Goal: Task Accomplishment & Management: Use online tool/utility

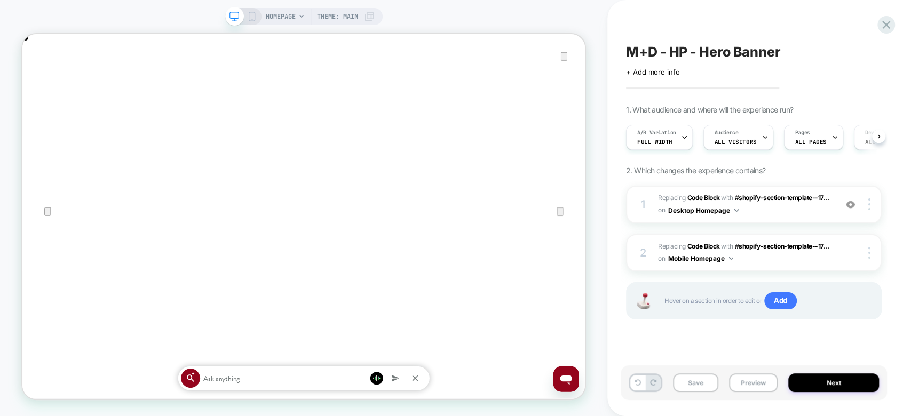
scroll to position [0, 751]
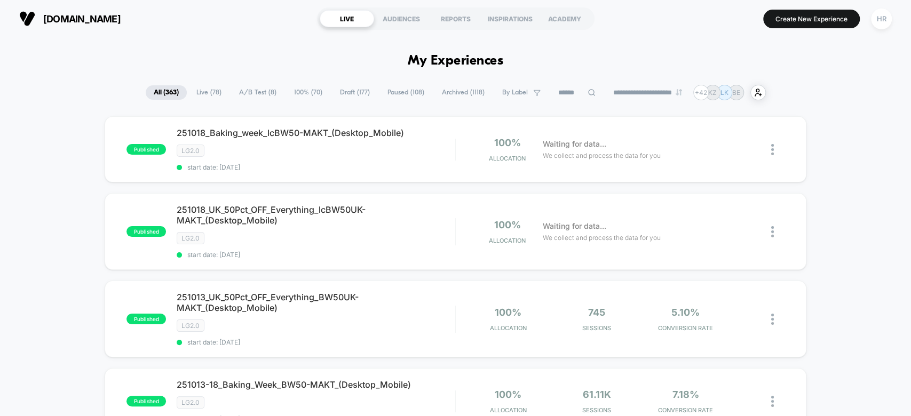
click at [258, 92] on span "A/B Test ( 8 )" at bounding box center [257, 92] width 53 height 14
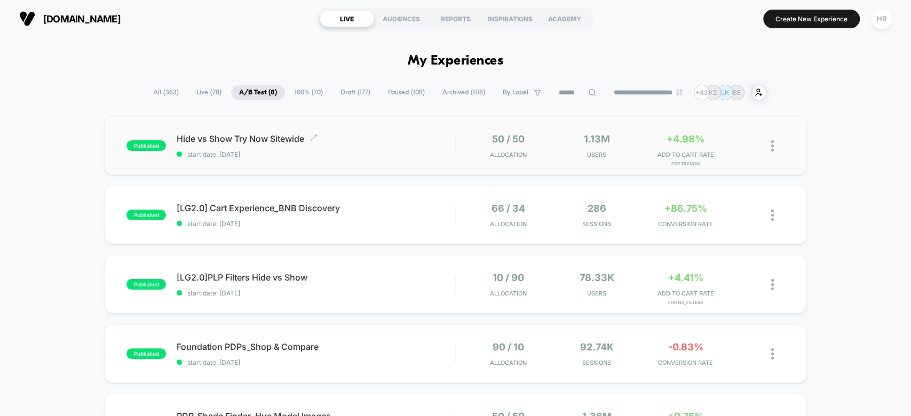
click at [399, 145] on div "Hide vs Show Try Now Sitewide Click to edit experience details Click to edit ex…" at bounding box center [316, 145] width 278 height 25
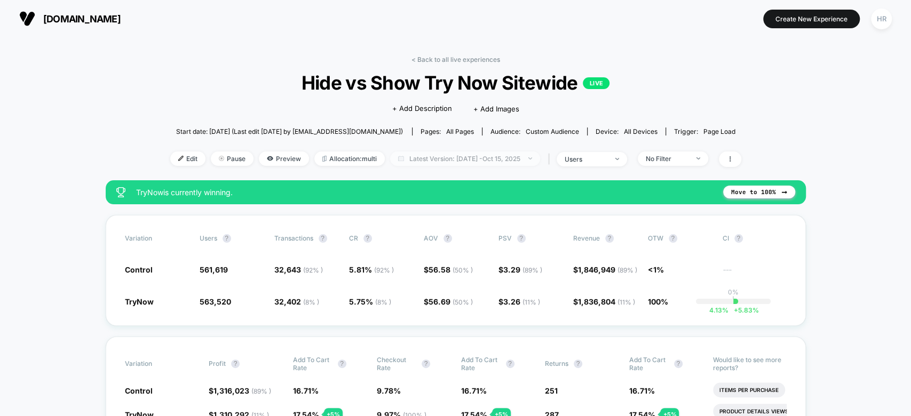
click at [454, 154] on span "Latest Version: Oct 7, 2025 - Oct 15, 2025" at bounding box center [465, 159] width 150 height 14
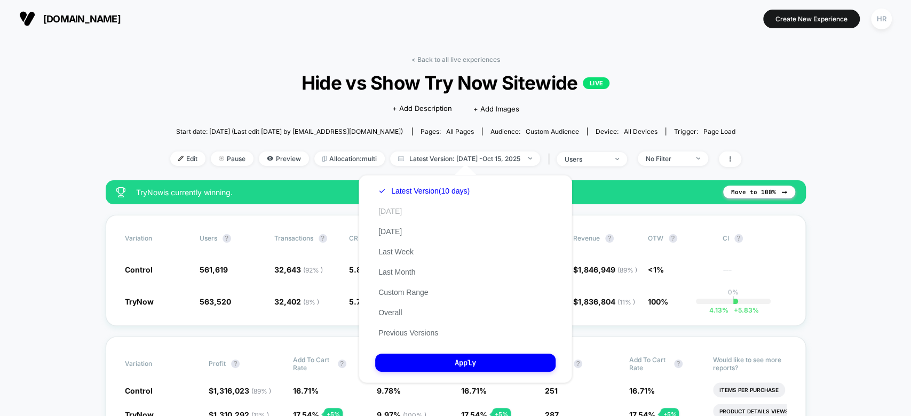
click at [380, 209] on button "Today" at bounding box center [390, 212] width 30 height 10
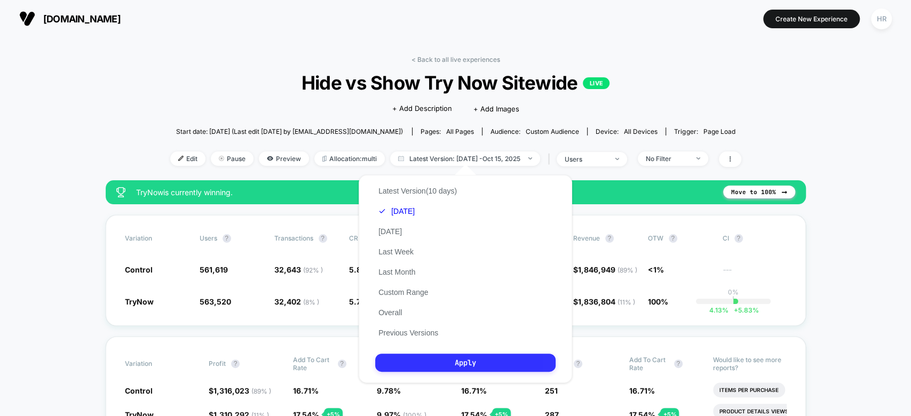
click at [448, 362] on button "Apply" at bounding box center [465, 363] width 180 height 18
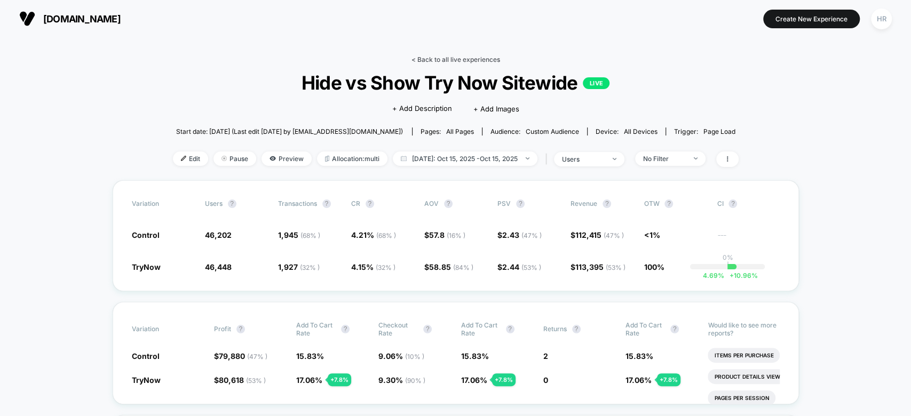
click at [432, 60] on link "< Back to all live experiences" at bounding box center [456, 60] width 89 height 8
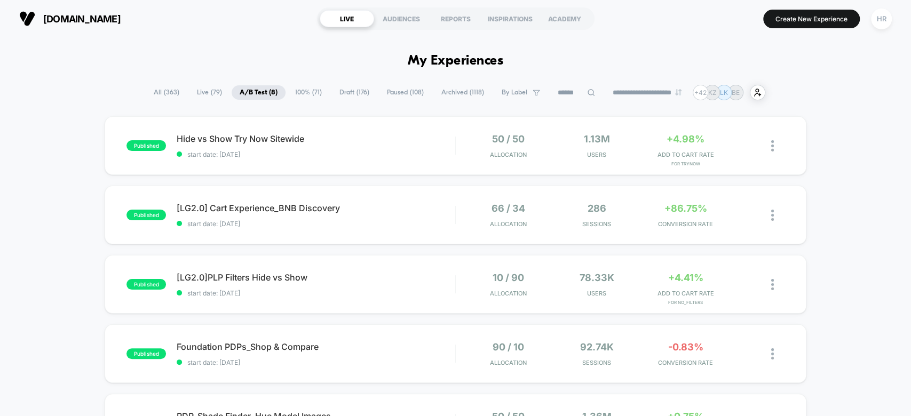
click at [152, 89] on span "All ( 363 )" at bounding box center [167, 92] width 42 height 14
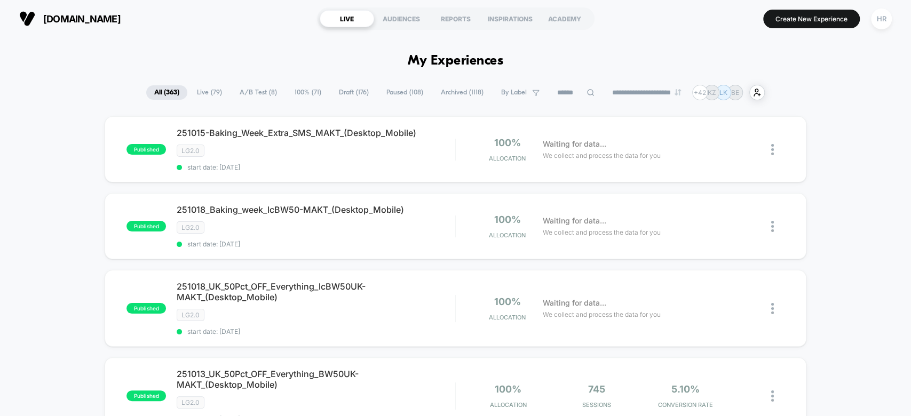
click at [570, 92] on input at bounding box center [575, 92] width 53 height 13
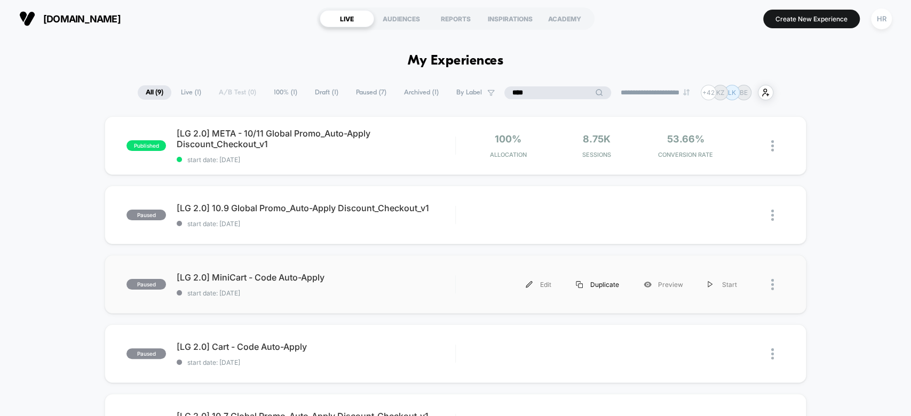
type input "****"
click at [613, 283] on div "Duplicate" at bounding box center [598, 285] width 68 height 24
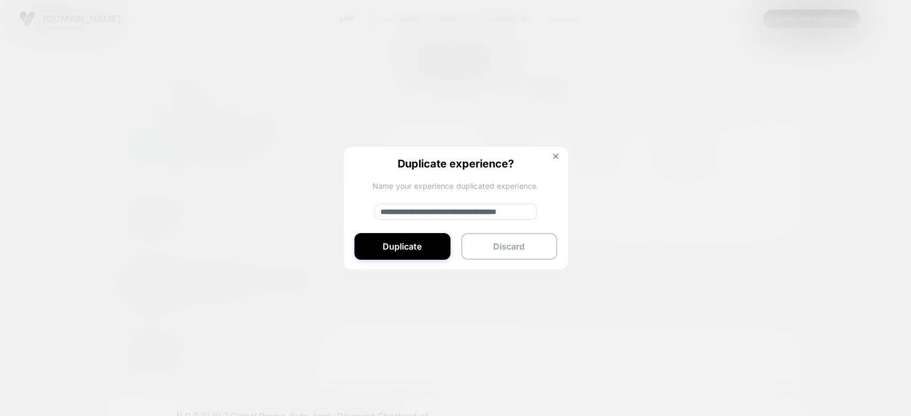
drag, startPoint x: 415, startPoint y: 209, endPoint x: 328, endPoint y: 224, distance: 88.2
click at [467, 273] on div "**********" at bounding box center [608, 285] width 282 height 24
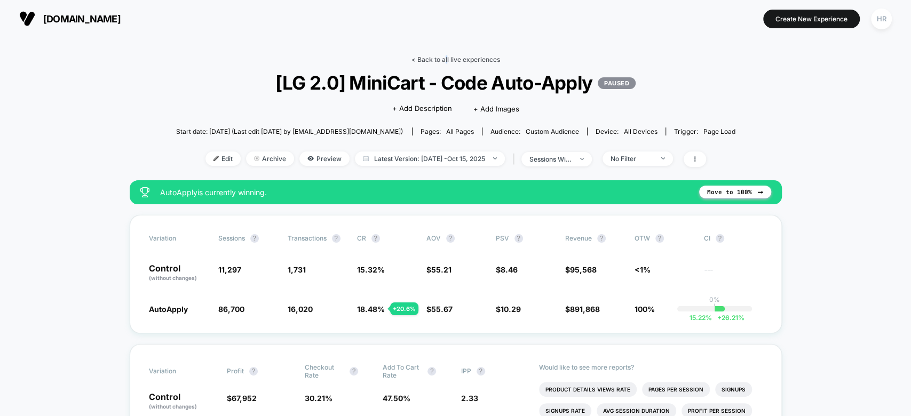
click at [445, 56] on link "< Back to all live experiences" at bounding box center [456, 60] width 89 height 8
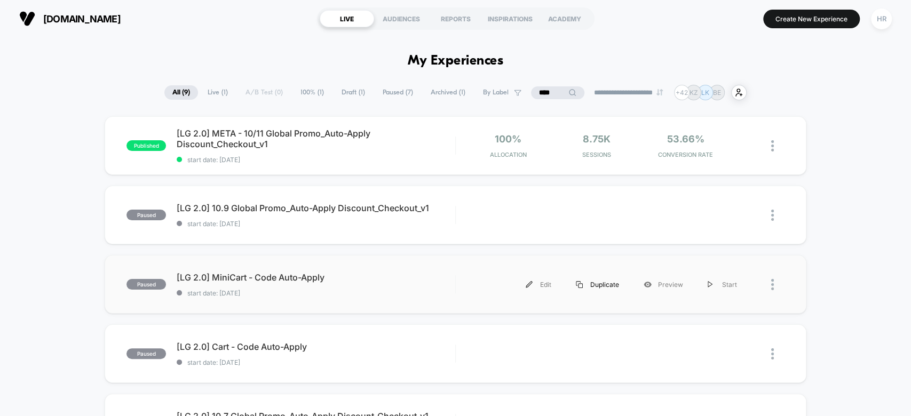
click at [603, 284] on div "Duplicate" at bounding box center [598, 285] width 68 height 24
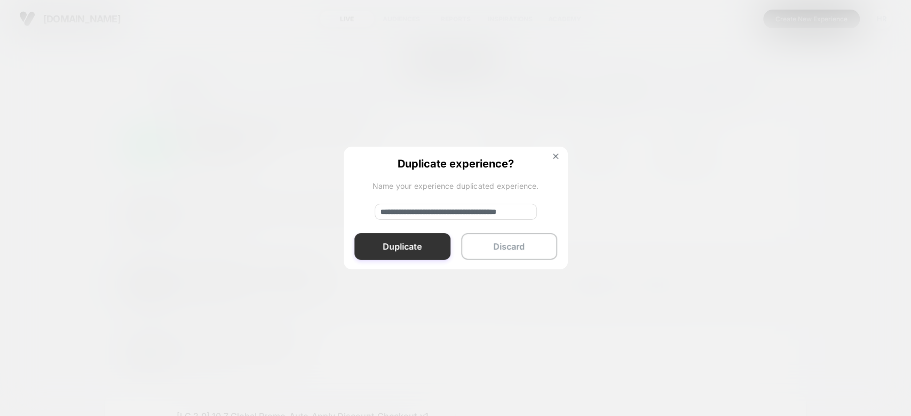
click at [403, 248] on button "Duplicate" at bounding box center [402, 246] width 96 height 27
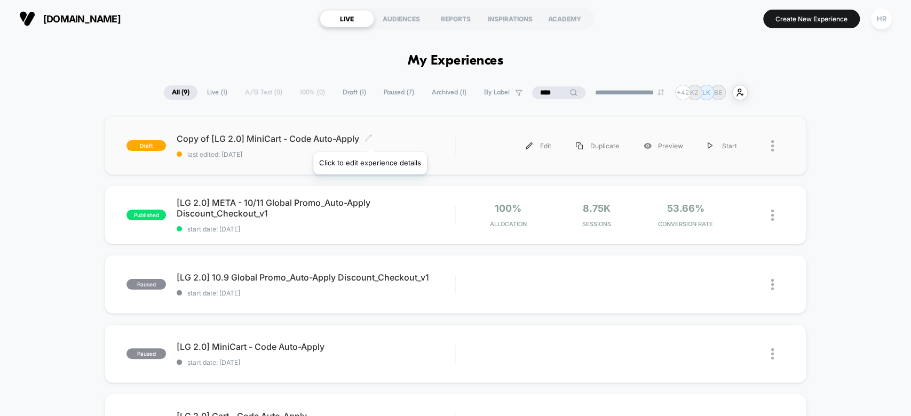
click at [369, 139] on icon at bounding box center [369, 138] width 8 height 8
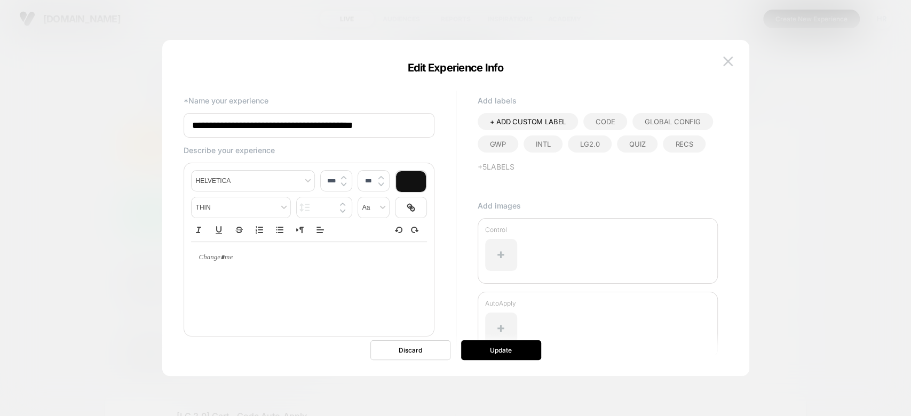
drag, startPoint x: 231, startPoint y: 127, endPoint x: 125, endPoint y: 119, distance: 105.5
click at [125, 119] on body "**********" at bounding box center [455, 208] width 911 height 416
click at [227, 129] on input "**********" at bounding box center [309, 125] width 251 height 25
type input "**********"
click at [509, 352] on button "Update" at bounding box center [501, 351] width 80 height 20
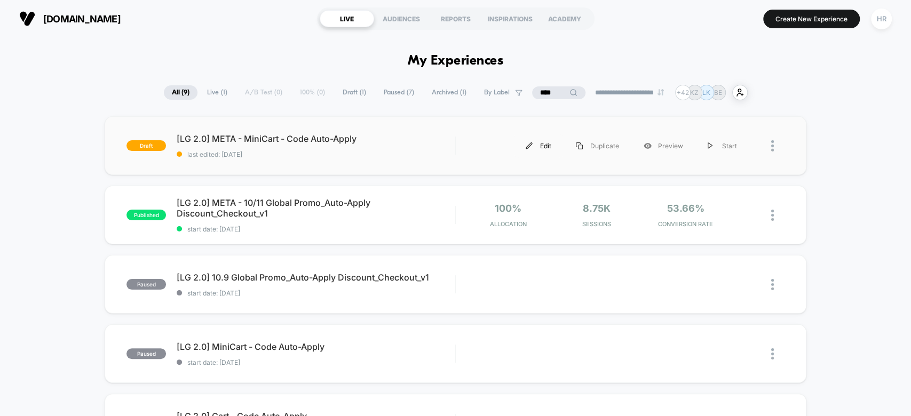
click at [537, 147] on div "Edit" at bounding box center [539, 146] width 50 height 24
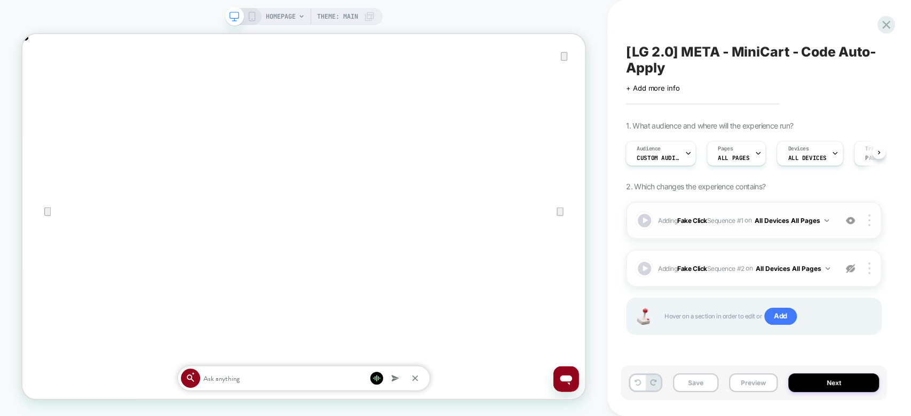
click at [777, 225] on span "Adding Fake Click Sequence # 1 on All Devices All Pages" at bounding box center [744, 220] width 173 height 13
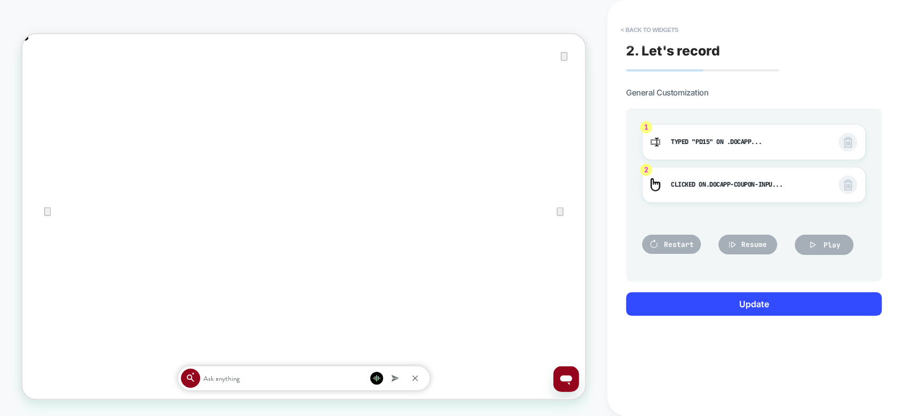
scroll to position [0, 751]
click at [708, 139] on span "PD15" at bounding box center [703, 142] width 14 height 9
click at [645, 25] on button "< Back to widgets" at bounding box center [650, 29] width 68 height 17
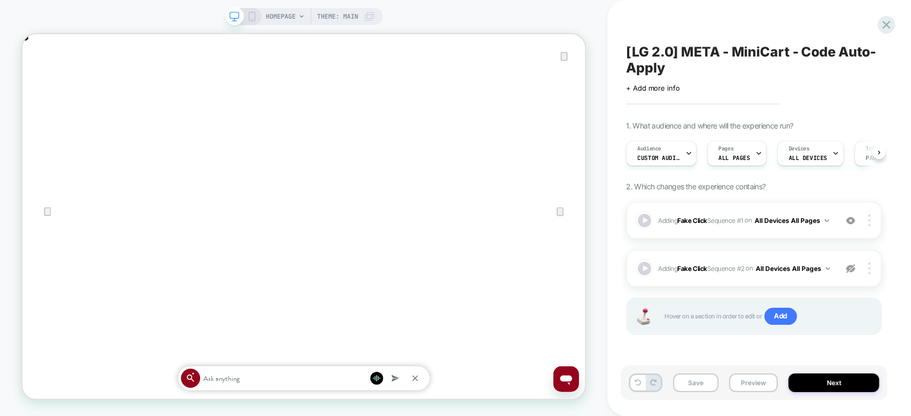
scroll to position [0, 0]
click at [871, 272] on div at bounding box center [871, 269] width 20 height 12
click at [811, 287] on div "Delete" at bounding box center [806, 283] width 95 height 29
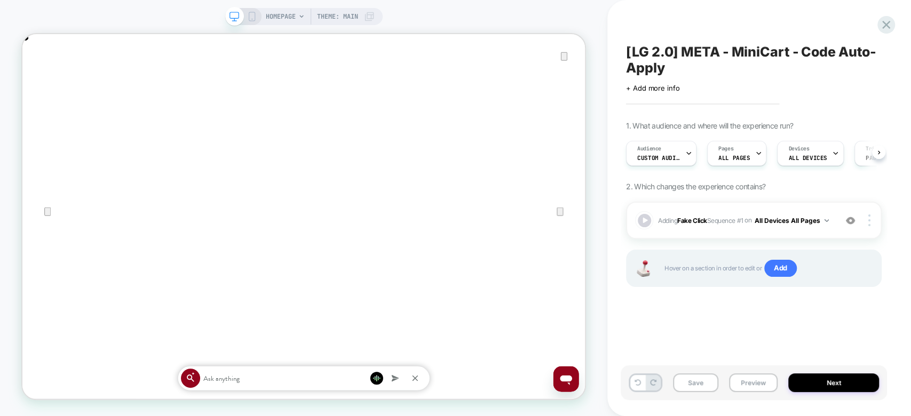
scroll to position [0, 1501]
click at [788, 271] on span "Add" at bounding box center [780, 268] width 33 height 17
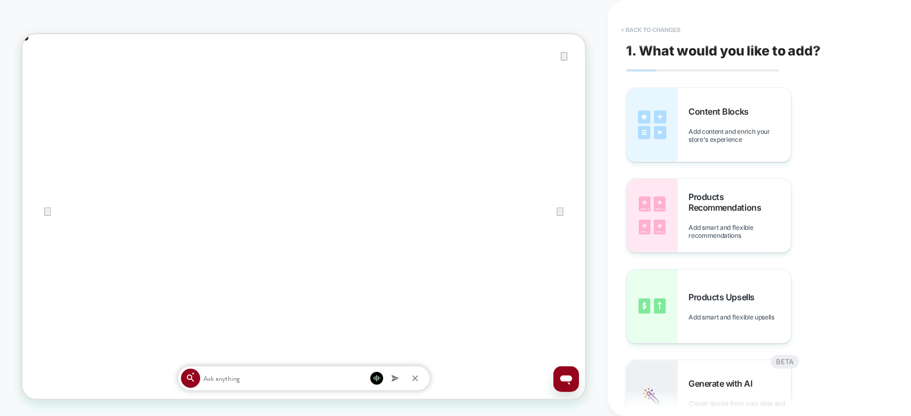
click at [635, 34] on button "< Back to changes" at bounding box center [651, 29] width 70 height 17
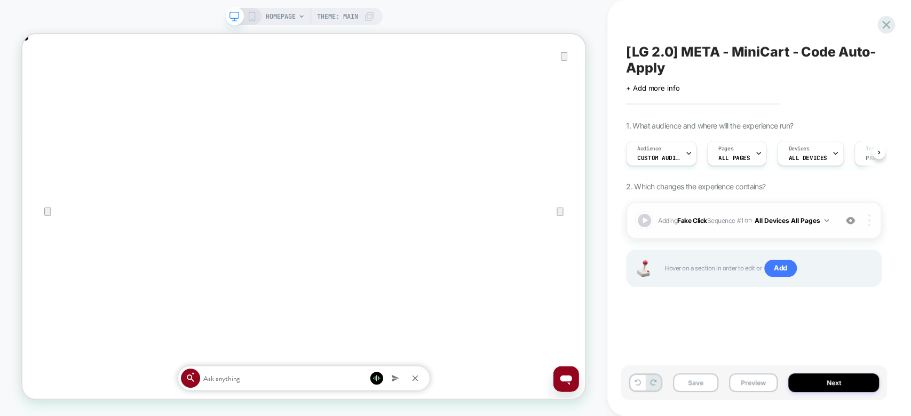
scroll to position [0, 0]
click at [863, 220] on div at bounding box center [871, 221] width 20 height 12
click at [768, 223] on span "Adding Fake Click Sequence # 1 on All Devices All Pages" at bounding box center [744, 220] width 173 height 13
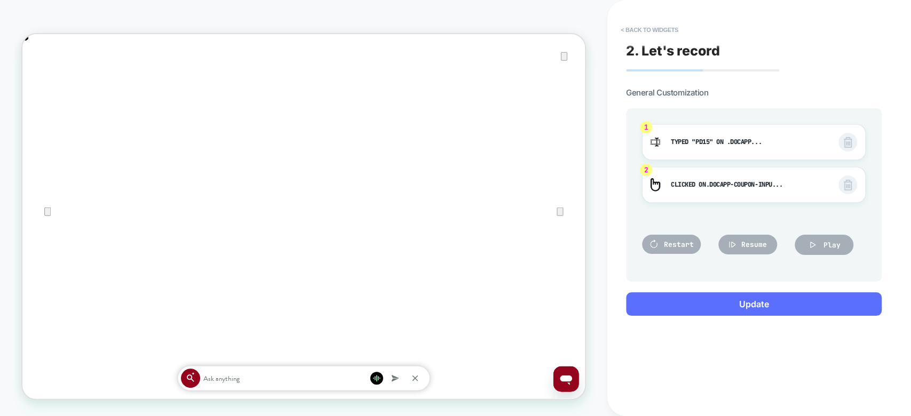
click at [722, 306] on button "Update" at bounding box center [754, 304] width 256 height 23
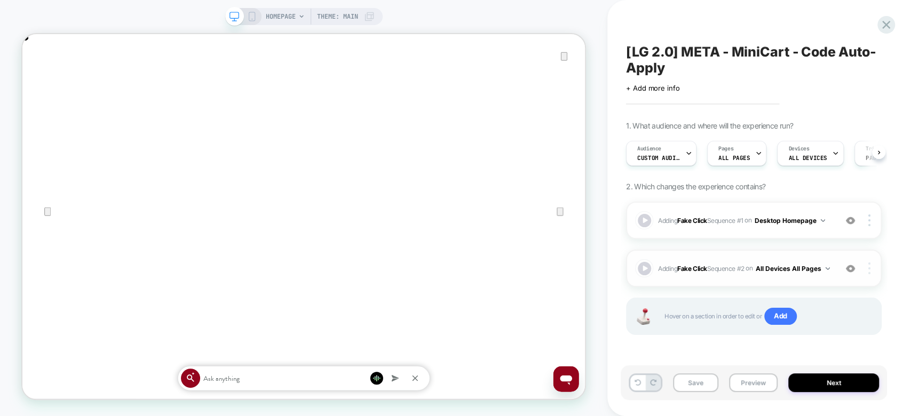
click at [869, 271] on img at bounding box center [870, 269] width 2 height 12
click at [865, 219] on div at bounding box center [871, 221] width 20 height 12
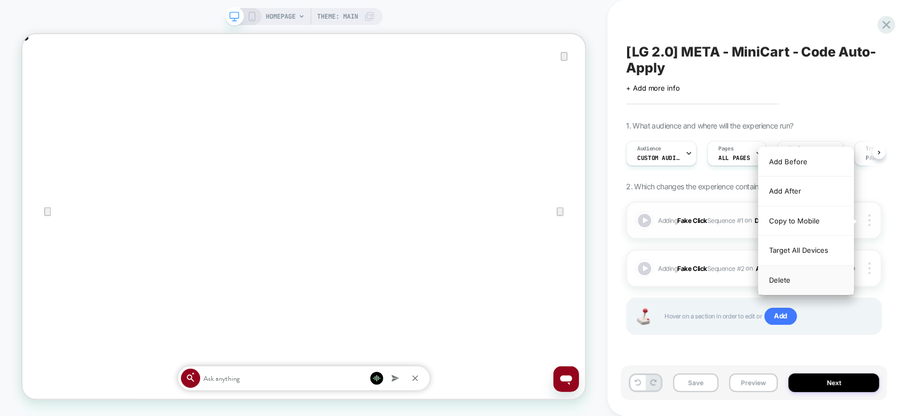
click at [783, 280] on div "Delete" at bounding box center [806, 280] width 95 height 29
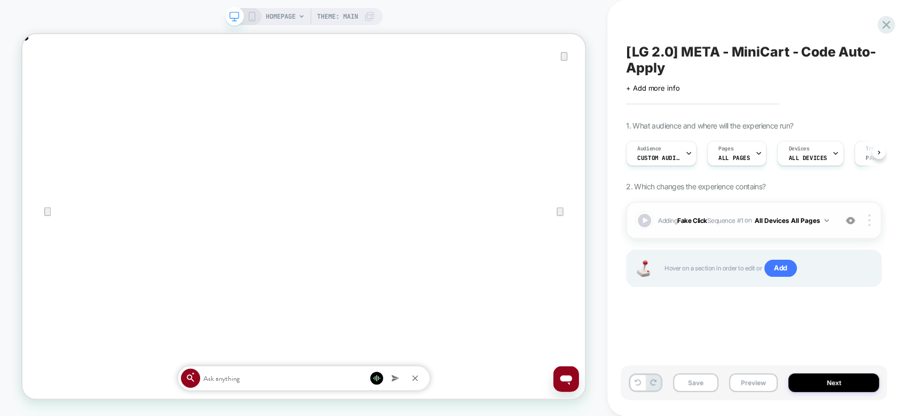
click at [799, 227] on span "Adding Fake Click Sequence # 1 on All Devices All Pages" at bounding box center [744, 220] width 173 height 13
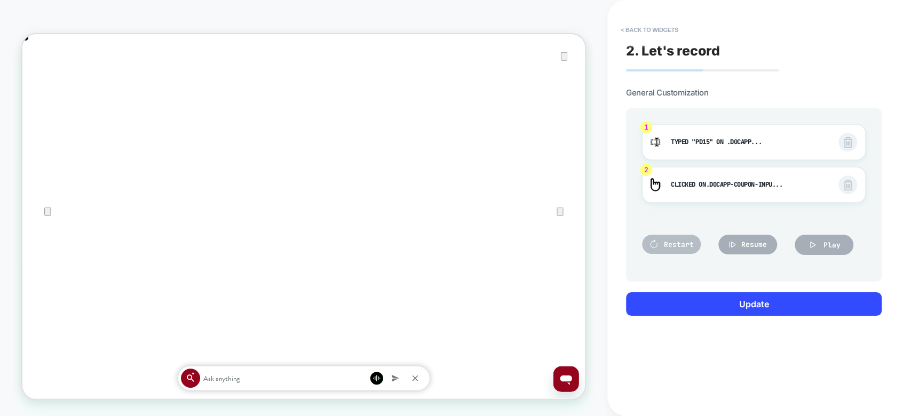
click at [685, 235] on button "Restart" at bounding box center [671, 244] width 59 height 19
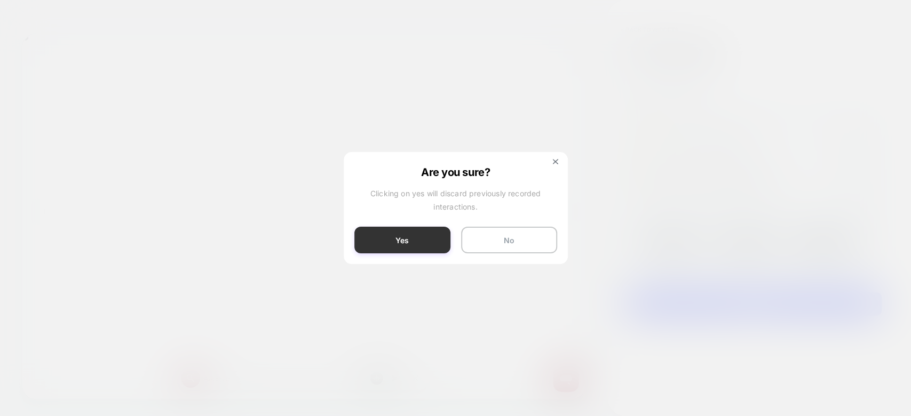
click at [400, 228] on button "Yes" at bounding box center [402, 240] width 96 height 27
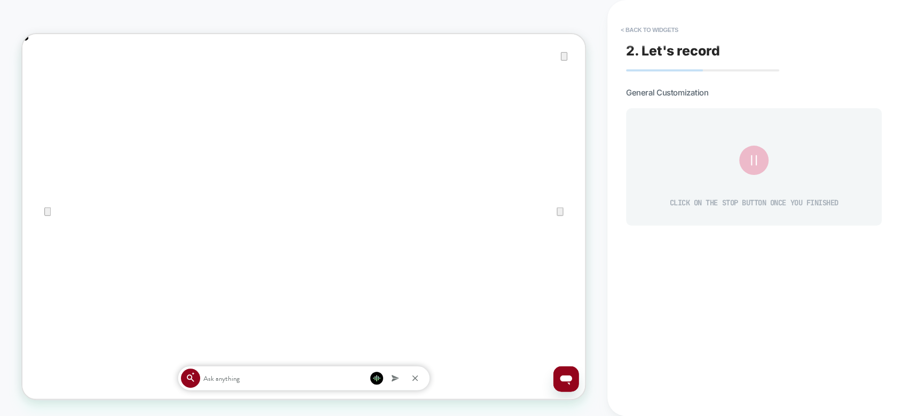
scroll to position [22, 0]
click at [22, 34] on input "Your cart" at bounding box center [22, 34] width 0 height 0
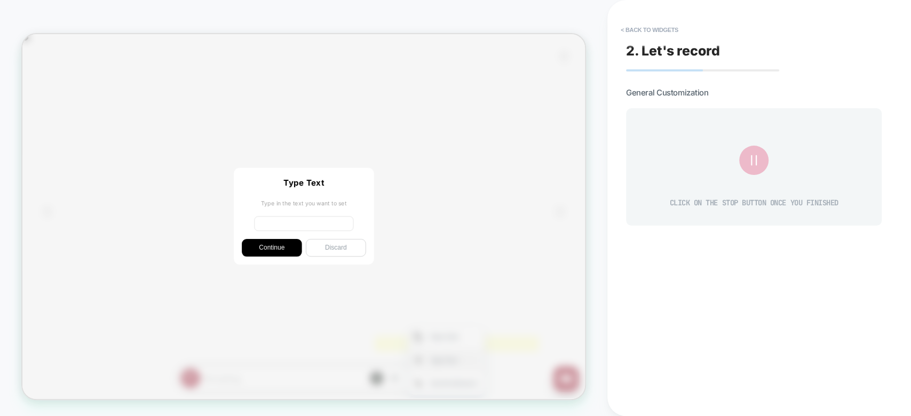
scroll to position [0, 1501]
click at [430, 282] on input at bounding box center [398, 287] width 132 height 20
type input "****"
click at [350, 320] on button "Continue" at bounding box center [355, 318] width 80 height 23
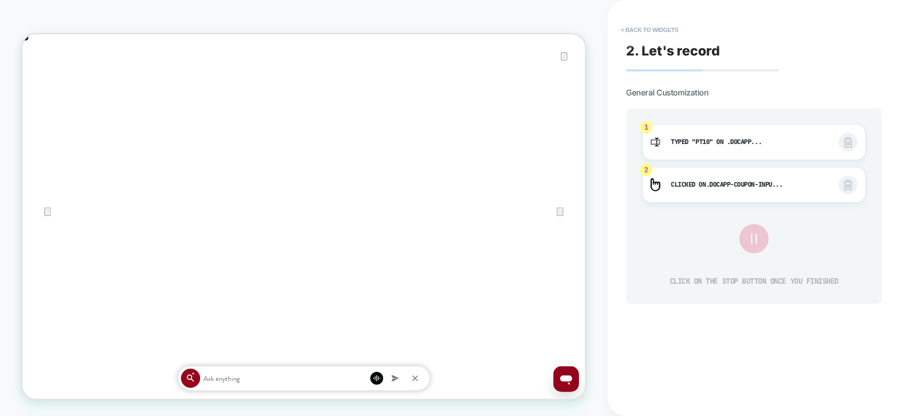
click at [761, 241] on icon at bounding box center [754, 239] width 19 height 19
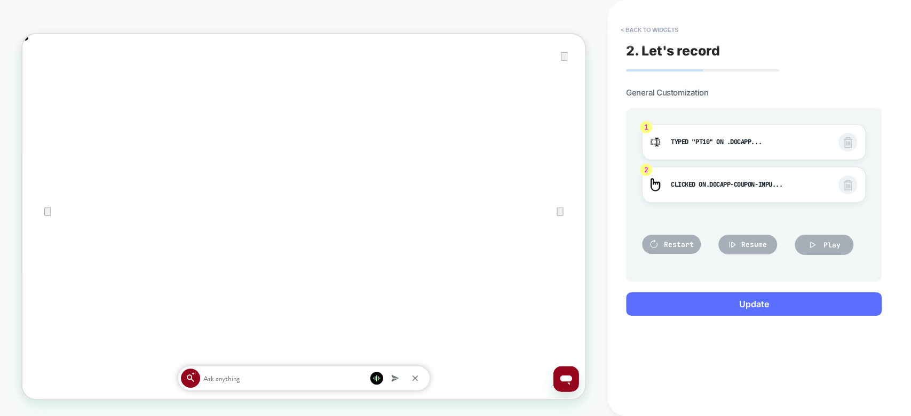
click at [713, 304] on button "Update" at bounding box center [754, 304] width 256 height 23
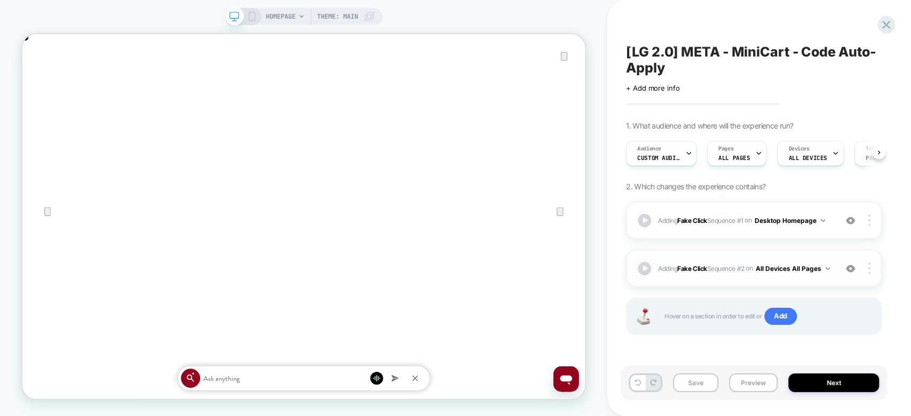
click at [784, 269] on span "Adding Fake Click Sequence # 2 on All Devices All Pages" at bounding box center [744, 268] width 173 height 13
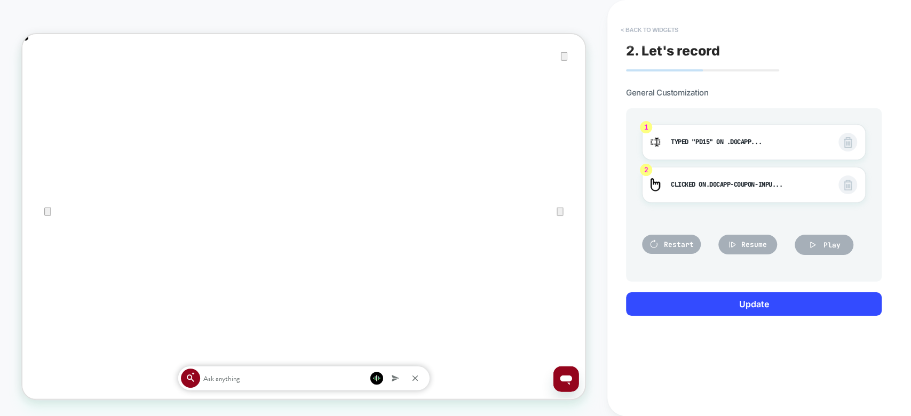
click at [664, 28] on button "< Back to widgets" at bounding box center [650, 29] width 68 height 17
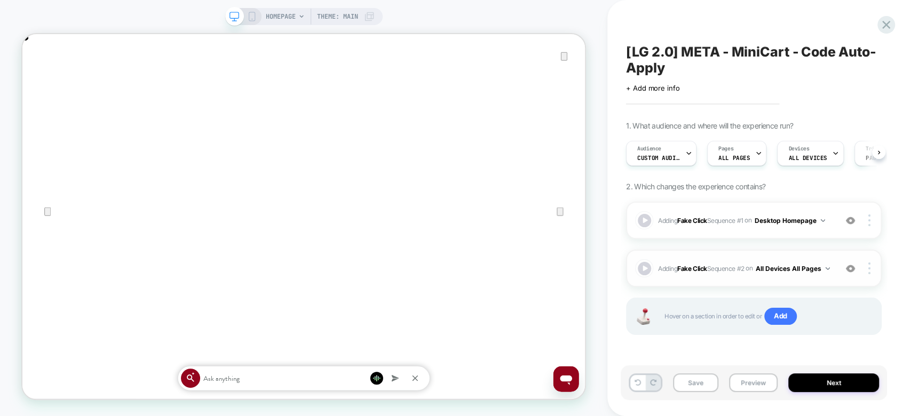
click at [847, 269] on img at bounding box center [850, 268] width 9 height 9
click at [872, 212] on div "Adding Fake Click Sequence # 1 on Desktop Homepage Add Before Add After Copy to…" at bounding box center [754, 220] width 256 height 37
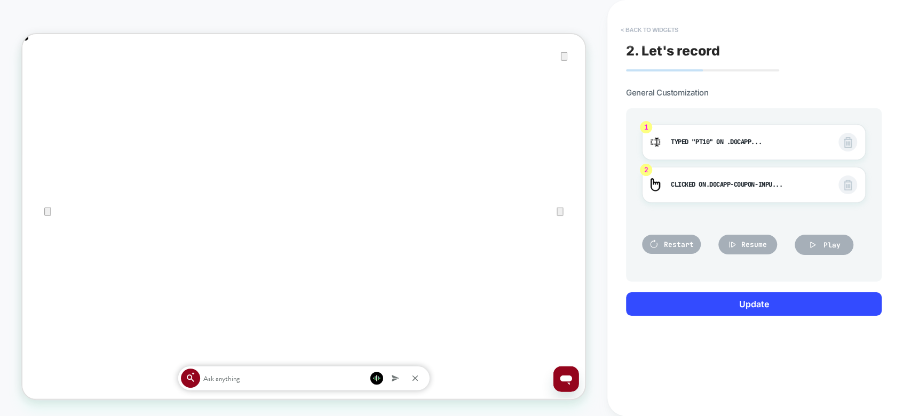
scroll to position [0, 1501]
click at [649, 29] on button "< Back to widgets" at bounding box center [650, 29] width 68 height 17
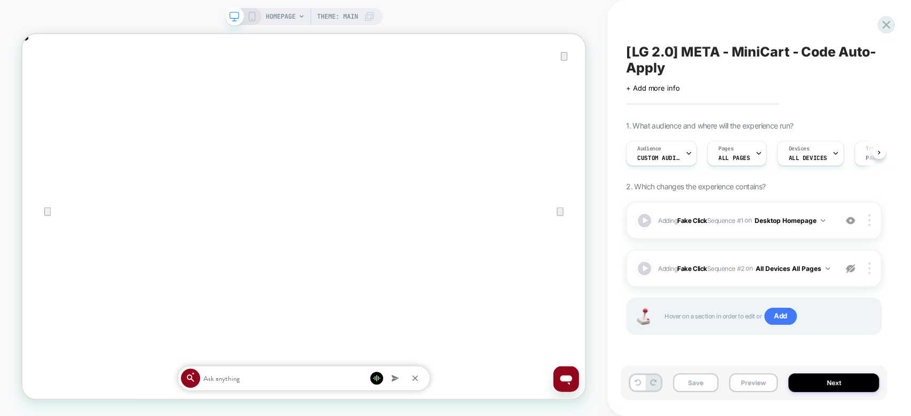
scroll to position [0, 0]
click at [870, 219] on img at bounding box center [870, 221] width 2 height 12
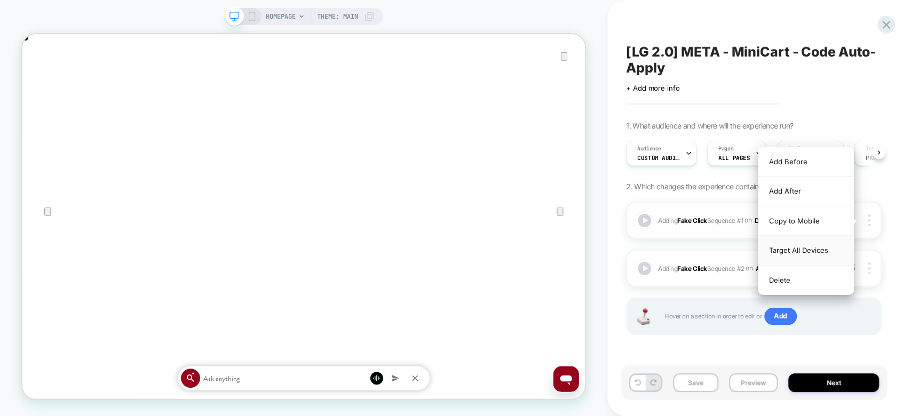
click at [814, 253] on div "Target All Devices" at bounding box center [806, 250] width 95 height 29
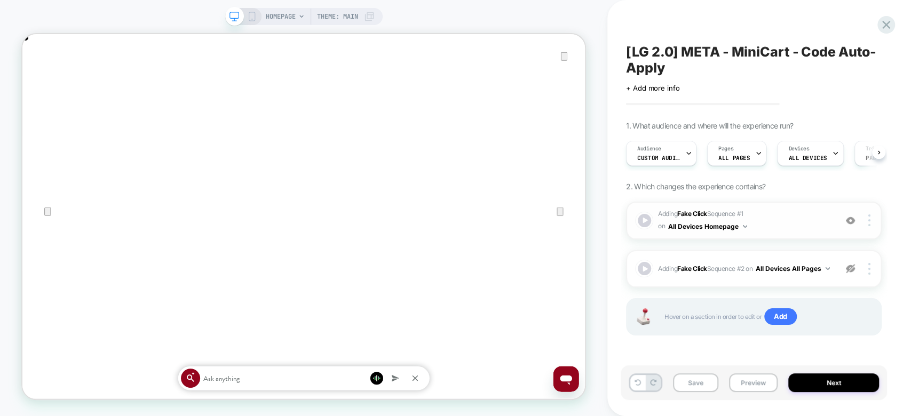
click at [738, 233] on div "Adding Fake Click Sequence # 1 on All Devices Homepage Add Before Add After Tar…" at bounding box center [754, 221] width 256 height 38
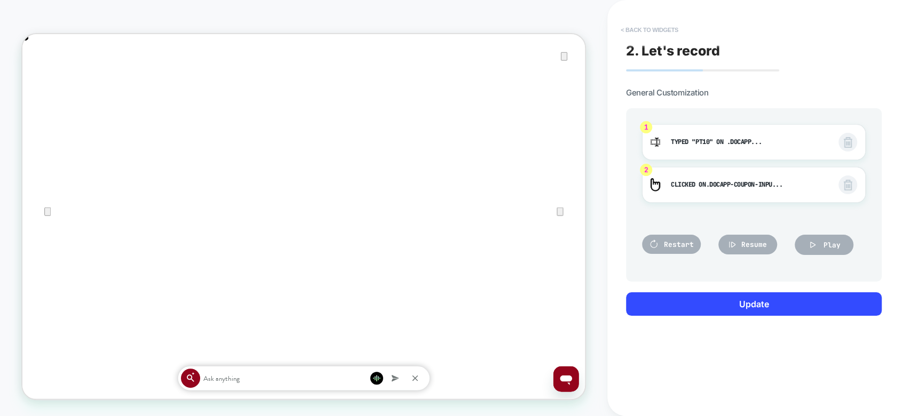
click at [653, 26] on button "< Back to widgets" at bounding box center [650, 29] width 68 height 17
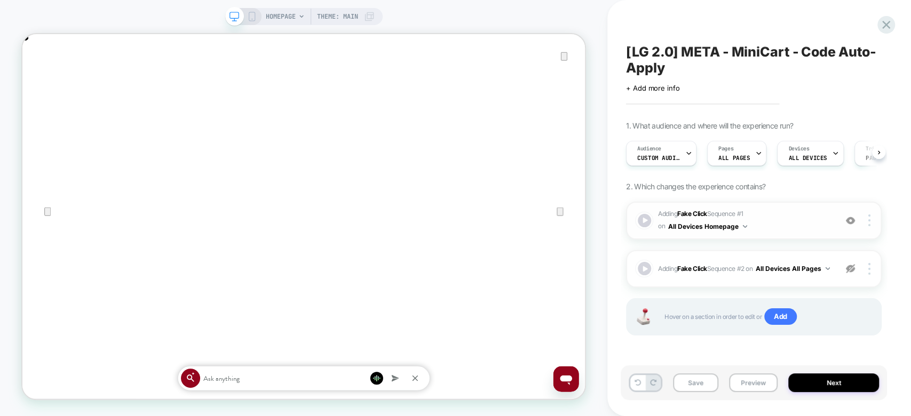
click at [728, 227] on button "All Devices Homepage" at bounding box center [707, 226] width 79 height 13
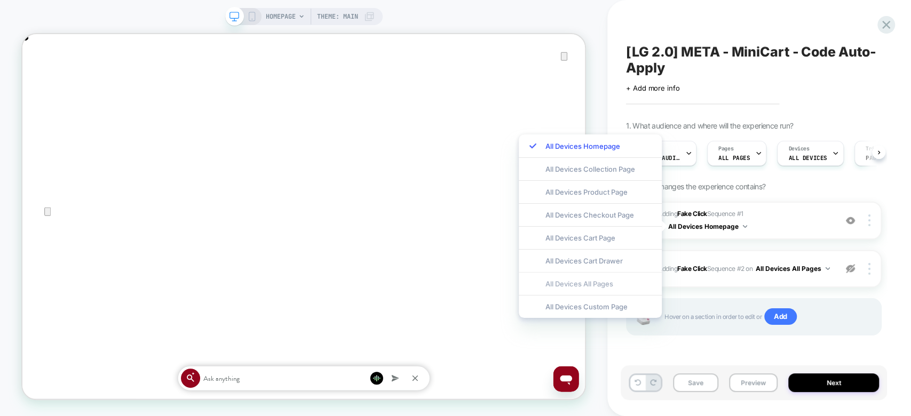
click at [584, 290] on div "All Devices All Pages" at bounding box center [590, 283] width 143 height 23
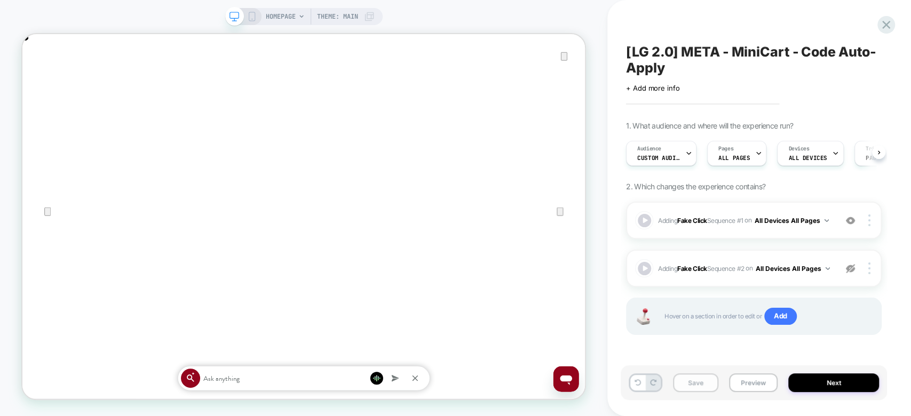
click at [692, 381] on button "Save" at bounding box center [695, 383] width 45 height 19
click at [872, 216] on div at bounding box center [871, 221] width 20 height 12
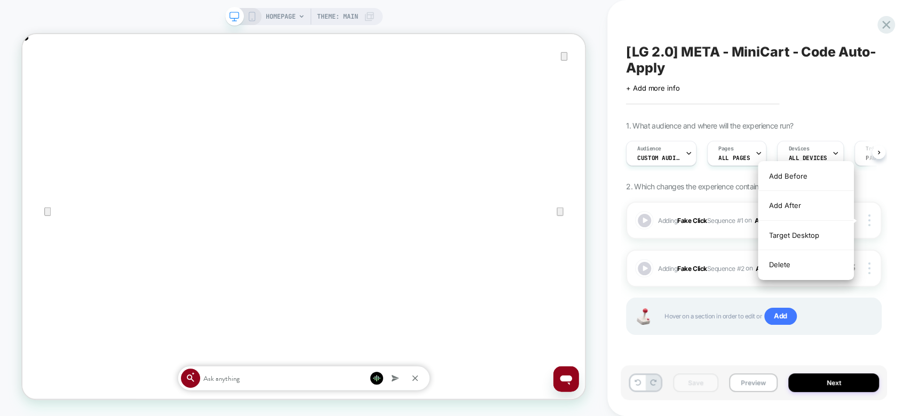
click at [888, 212] on div "[LG 2.0] META - MiniCart - Code Auto-Apply Click to edit experience details + A…" at bounding box center [759, 208] width 266 height 416
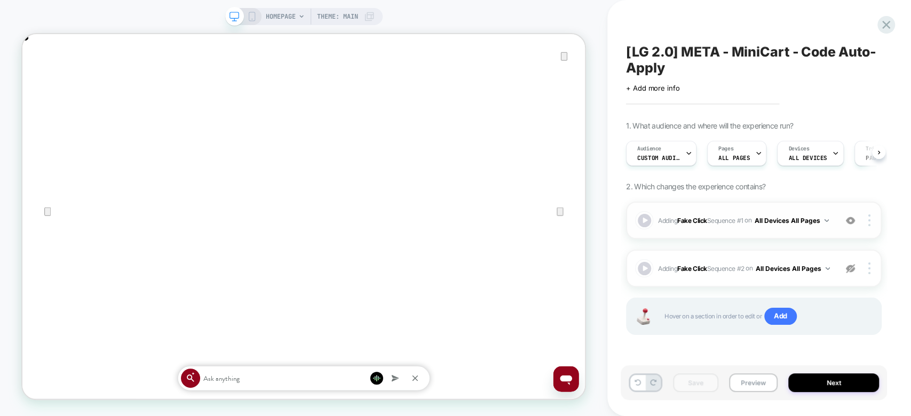
click at [792, 224] on span "Adding Fake Click Sequence # 1 on All Devices All Pages" at bounding box center [744, 220] width 173 height 13
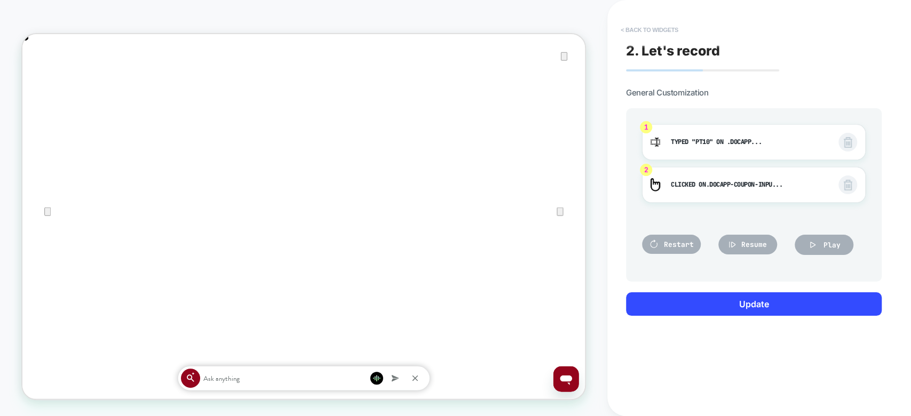
click at [654, 32] on button "< Back to widgets" at bounding box center [650, 29] width 68 height 17
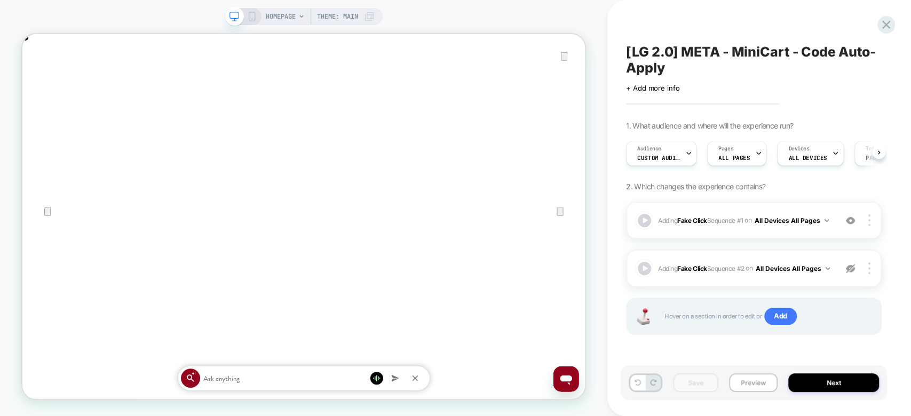
scroll to position [0, 751]
click at [663, 156] on span "Custom Audience" at bounding box center [658, 157] width 43 height 7
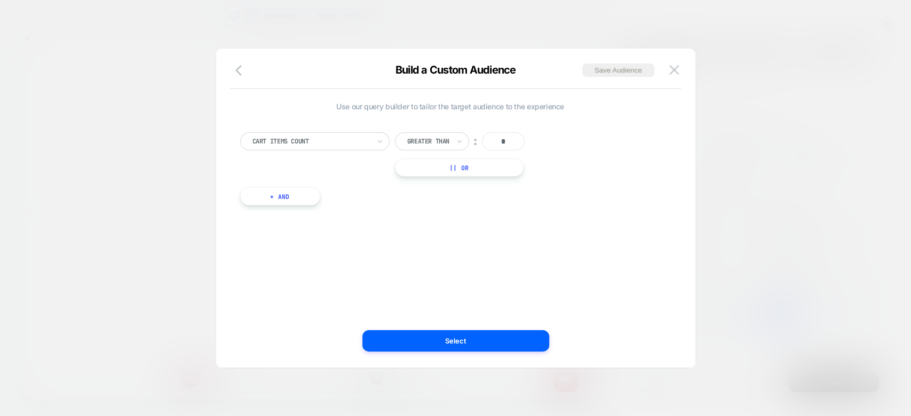
click at [352, 138] on div at bounding box center [311, 142] width 117 height 10
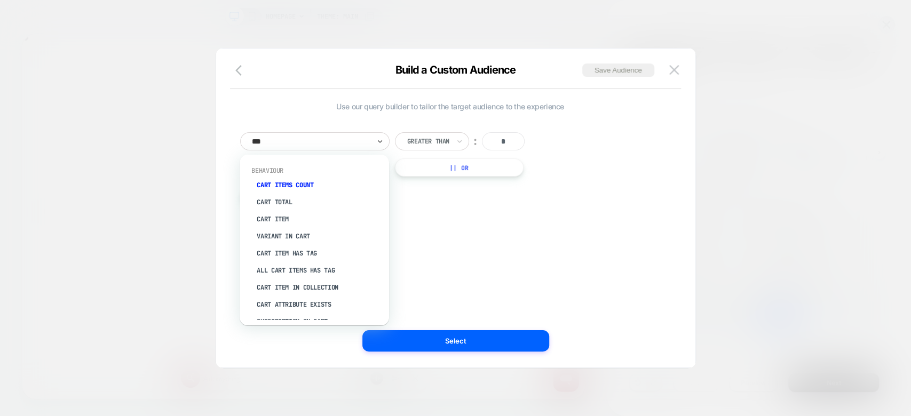
type input "****"
click at [285, 287] on div "Cart Item In Collection" at bounding box center [319, 287] width 139 height 17
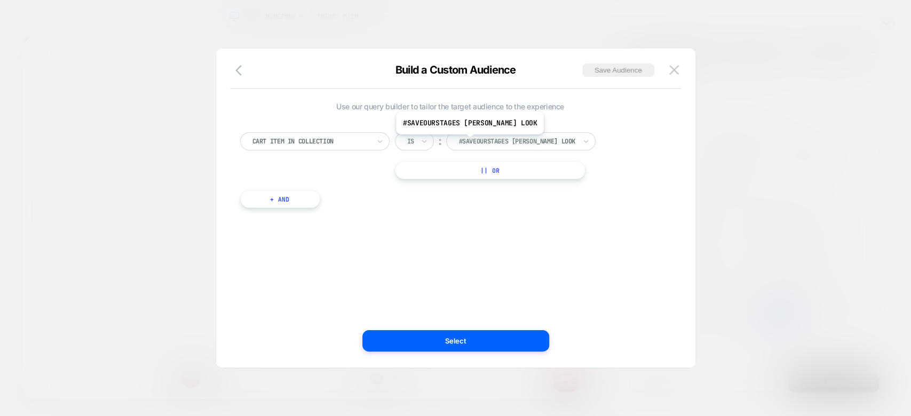
click at [482, 142] on div at bounding box center [517, 142] width 117 height 10
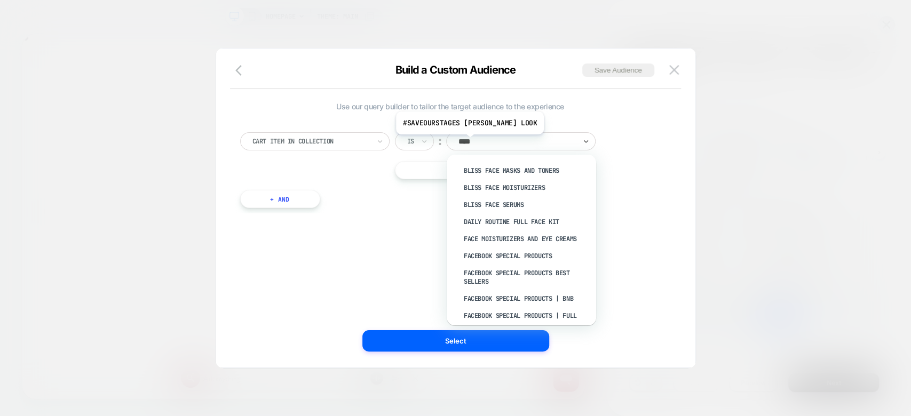
type input "*****"
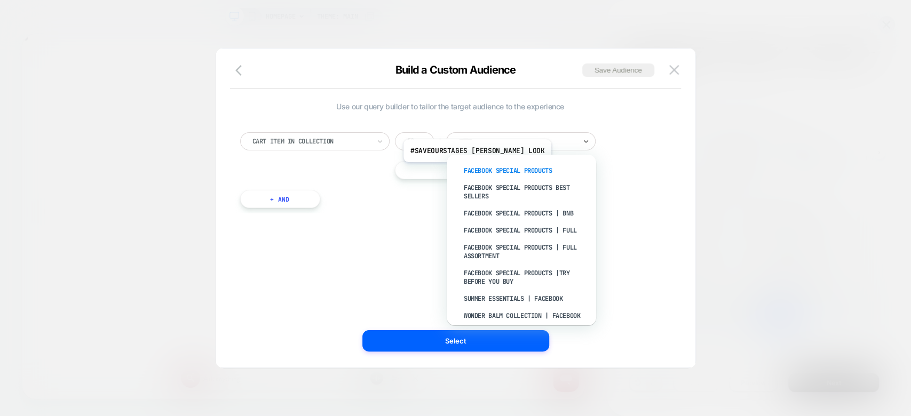
scroll to position [0, 1501]
click at [490, 170] on div "Facebook Special Products" at bounding box center [527, 170] width 139 height 17
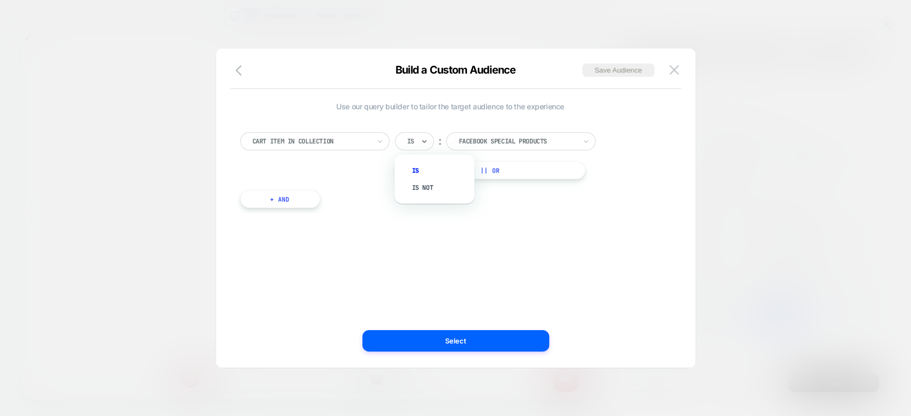
click at [416, 143] on div "Is" at bounding box center [414, 141] width 39 height 18
click at [423, 254] on div "Use our query builder to tailor the target audience to the experience Cart Item…" at bounding box center [450, 208] width 447 height 277
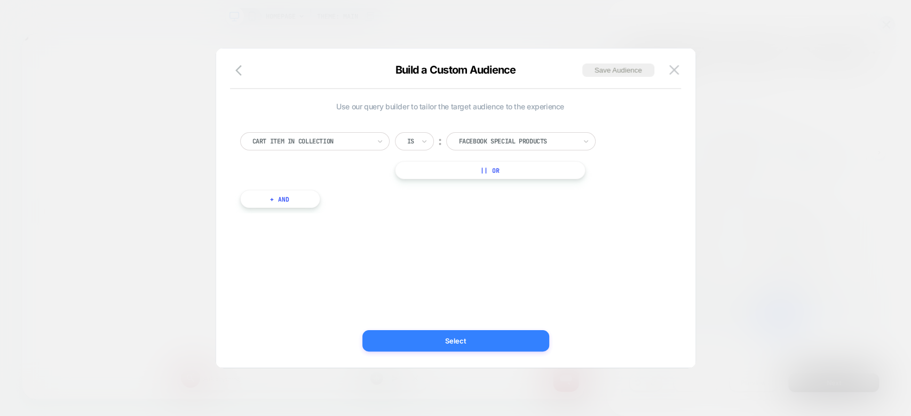
click at [445, 342] on button "Select" at bounding box center [455, 340] width 187 height 21
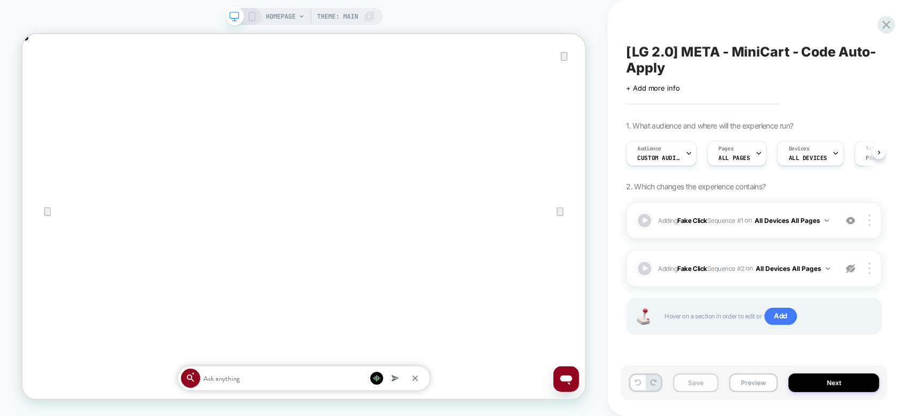
click at [697, 390] on button "Save" at bounding box center [695, 383] width 45 height 19
click at [810, 382] on button "Next" at bounding box center [833, 383] width 91 height 19
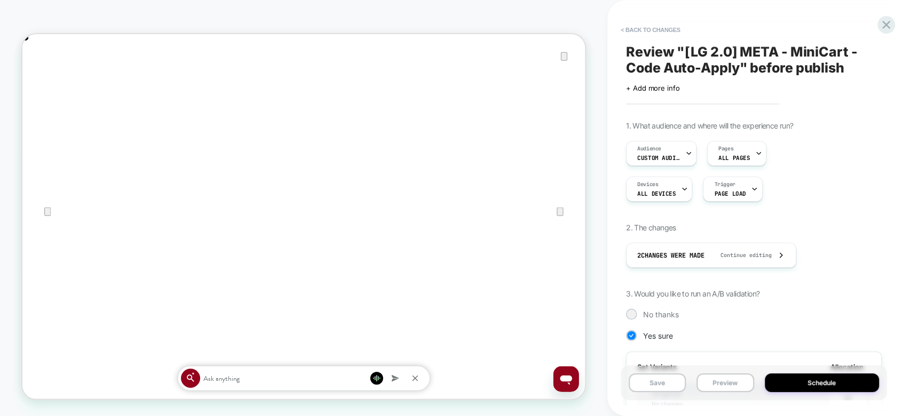
scroll to position [0, 1]
click at [643, 32] on button "< Back to changes" at bounding box center [651, 29] width 70 height 17
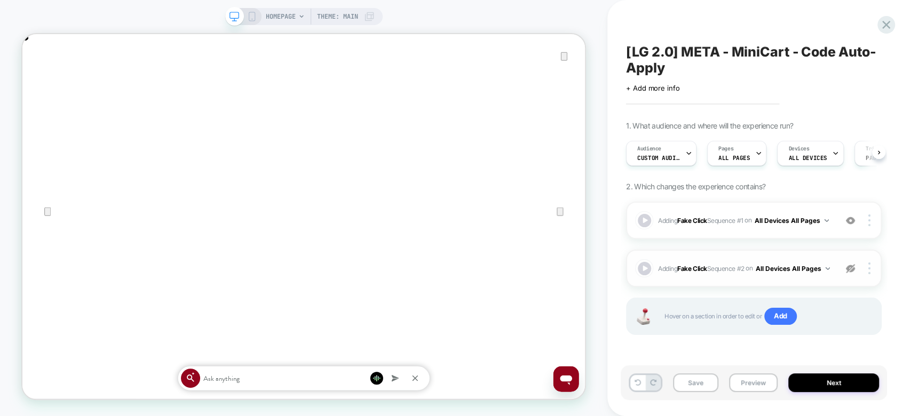
scroll to position [0, 0]
click at [783, 220] on span "Adding Fake Click Sequence # 1 on All Devices All Pages" at bounding box center [744, 220] width 173 height 13
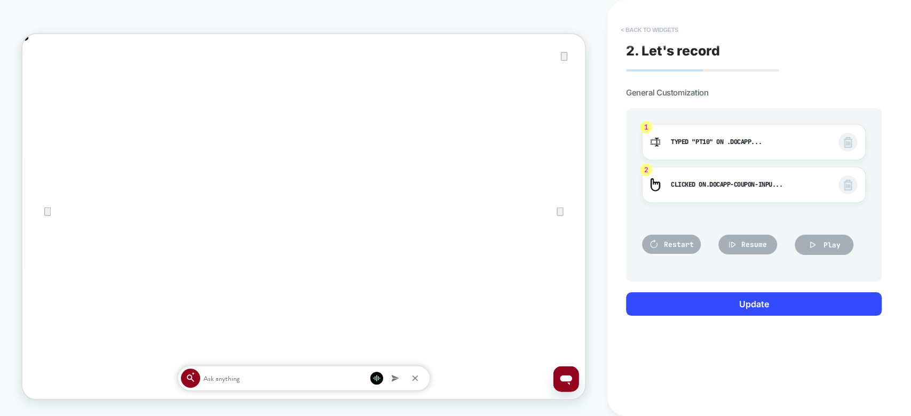
scroll to position [0, 751]
click at [658, 28] on button "< Back to widgets" at bounding box center [650, 29] width 68 height 17
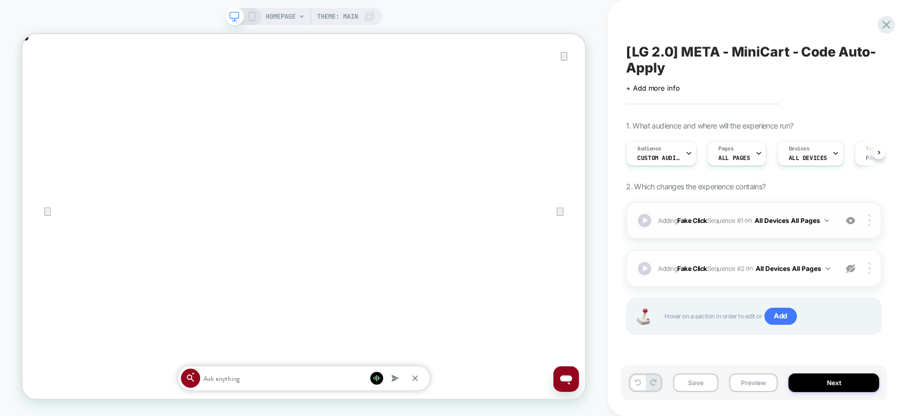
scroll to position [0, 0]
click at [705, 385] on button "Save" at bounding box center [695, 383] width 45 height 19
click at [852, 271] on img at bounding box center [850, 268] width 9 height 9
click at [795, 267] on span "Adding Fake Click Sequence # 2 on All Devices All Pages" at bounding box center [744, 268] width 173 height 13
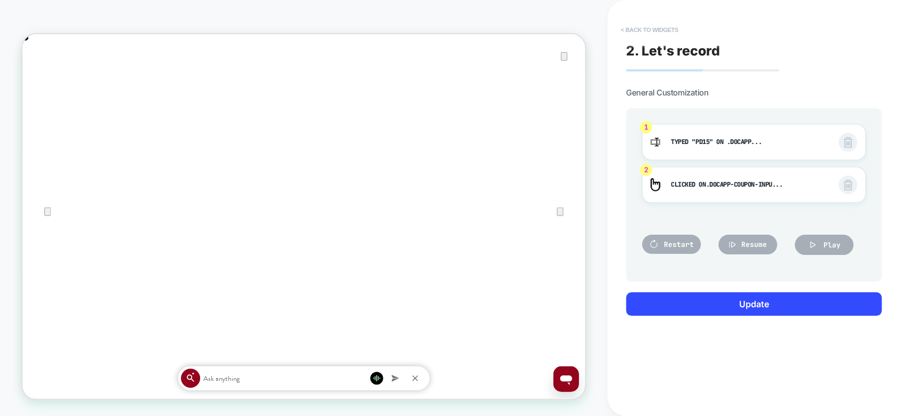
click at [652, 28] on button "< Back to widgets" at bounding box center [650, 29] width 68 height 17
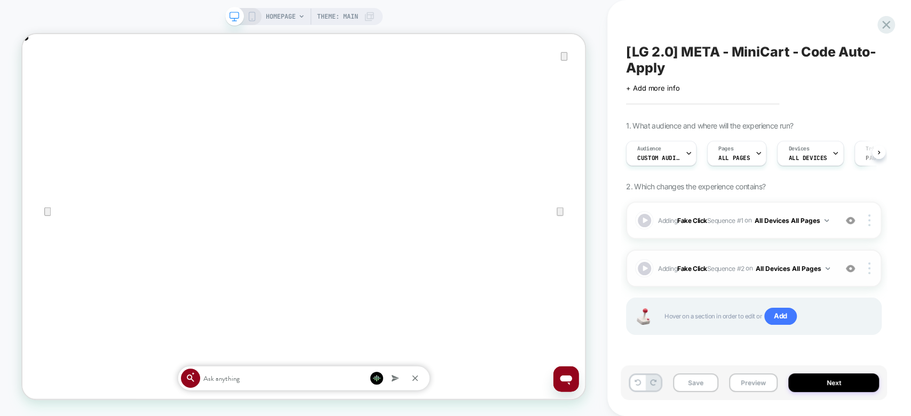
click at [853, 267] on img at bounding box center [850, 268] width 9 height 9
click at [795, 381] on button "Next" at bounding box center [833, 383] width 91 height 19
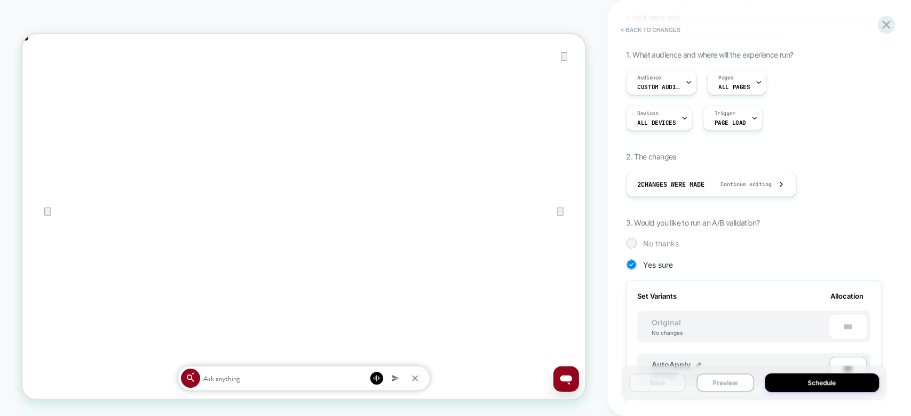
scroll to position [0, 751]
click at [672, 94] on div "Audience Custom Audience" at bounding box center [659, 82] width 64 height 24
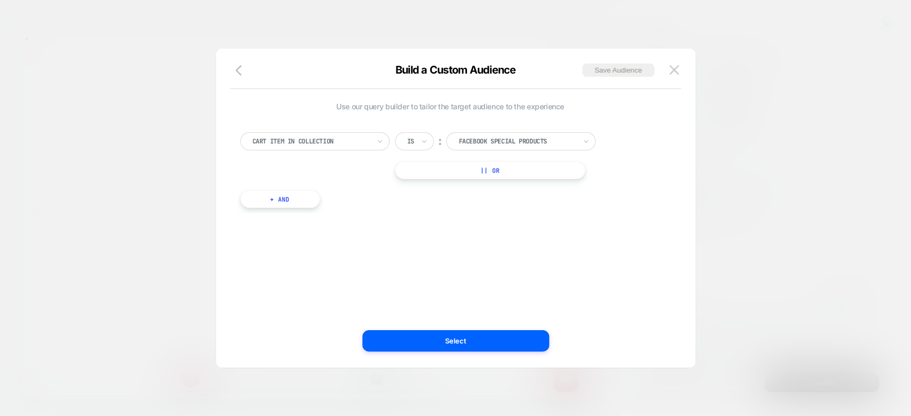
click at [763, 196] on div at bounding box center [455, 208] width 911 height 416
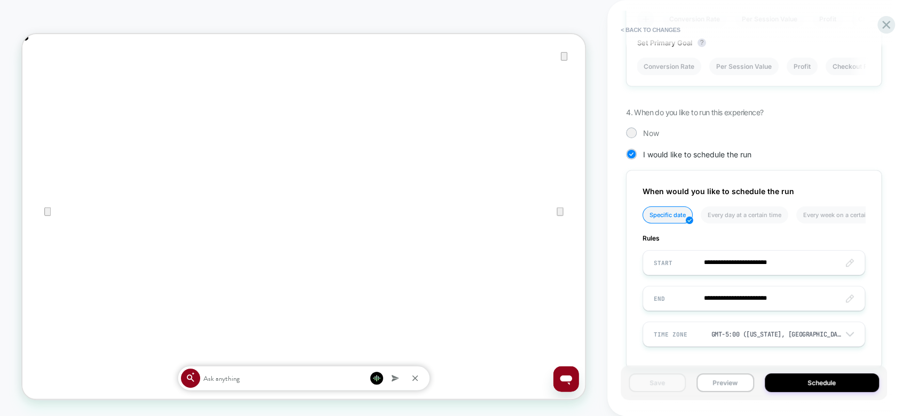
scroll to position [520, 0]
click at [650, 128] on span "Now" at bounding box center [651, 132] width 16 height 9
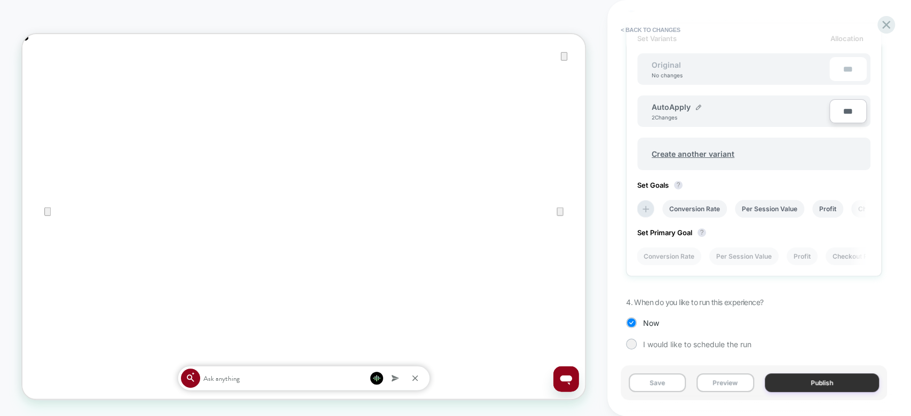
scroll to position [0, 1501]
click at [828, 377] on button "Publish" at bounding box center [822, 383] width 115 height 19
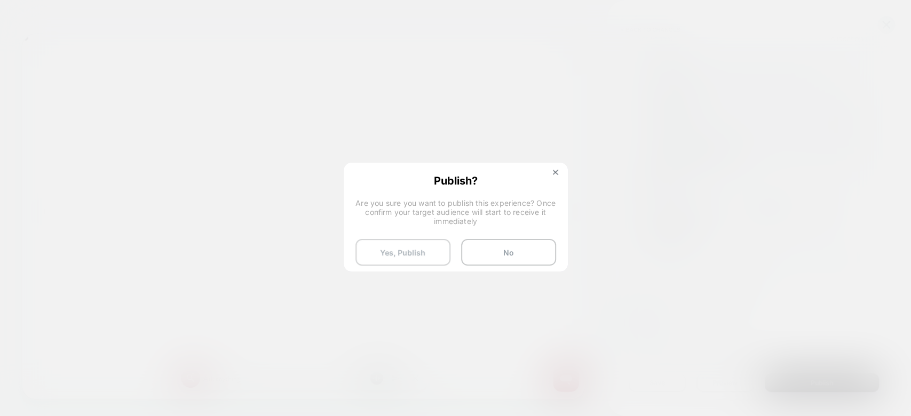
click at [410, 243] on button "Yes, Publish" at bounding box center [403, 252] width 95 height 27
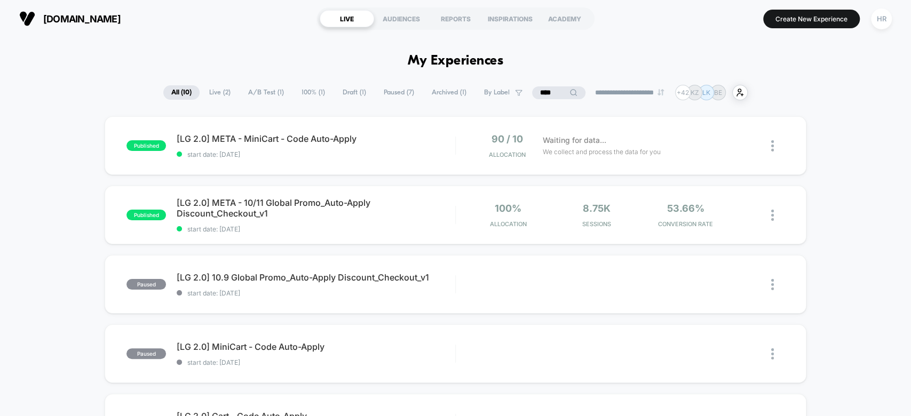
click at [539, 91] on input "****" at bounding box center [558, 92] width 53 height 13
click at [539, 91] on input "****" at bounding box center [559, 92] width 107 height 13
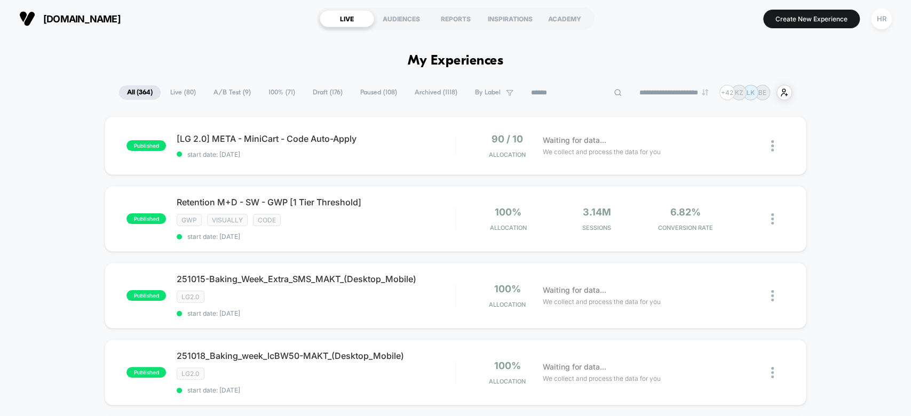
click at [227, 85] on span "A/B Test ( 9 )" at bounding box center [232, 92] width 53 height 14
